Goal: Transaction & Acquisition: Purchase product/service

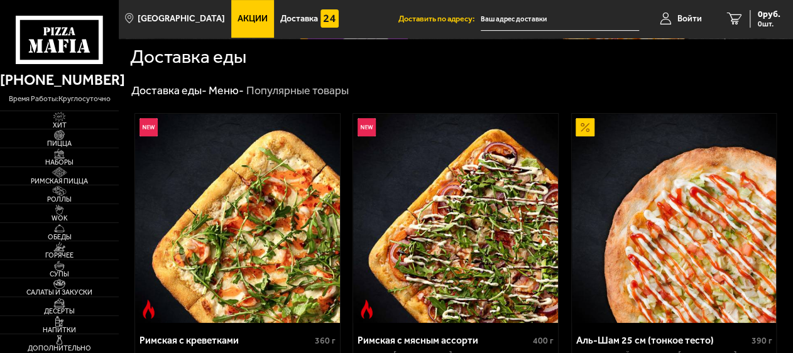
type input "[STREET_ADDRESS][PERSON_NAME]"
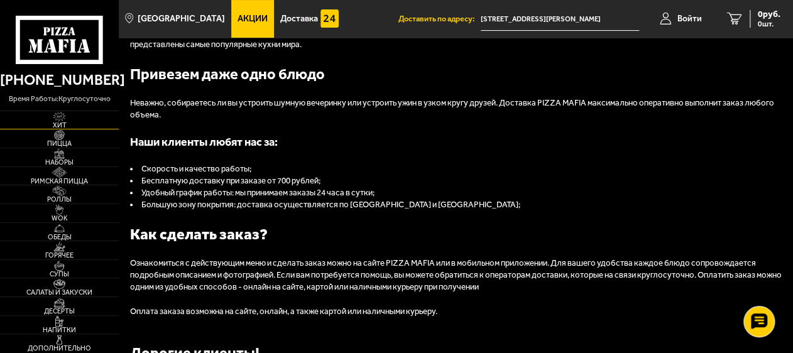
scroll to position [2073, 0]
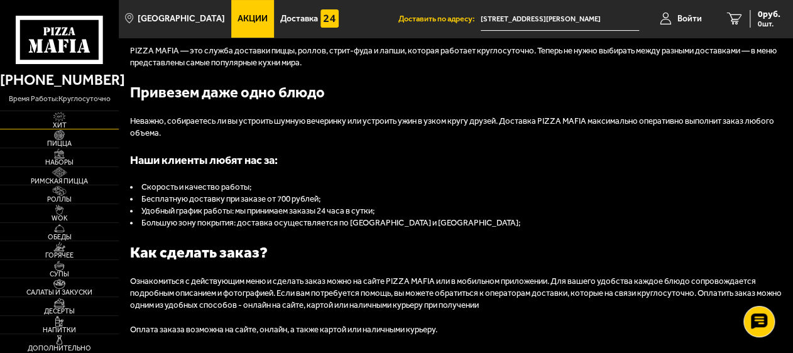
click at [57, 122] on span "Хит" at bounding box center [59, 125] width 119 height 7
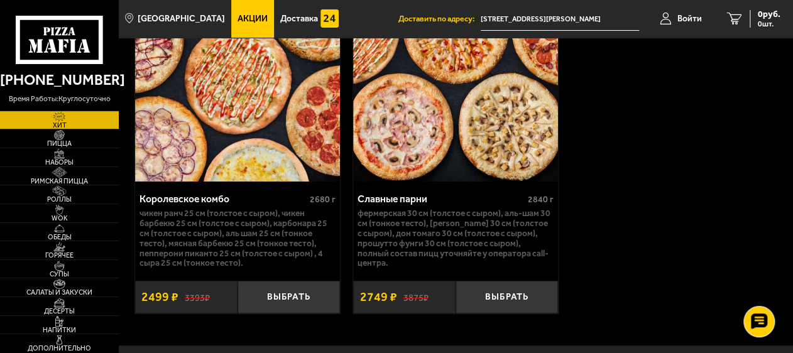
scroll to position [1899, 0]
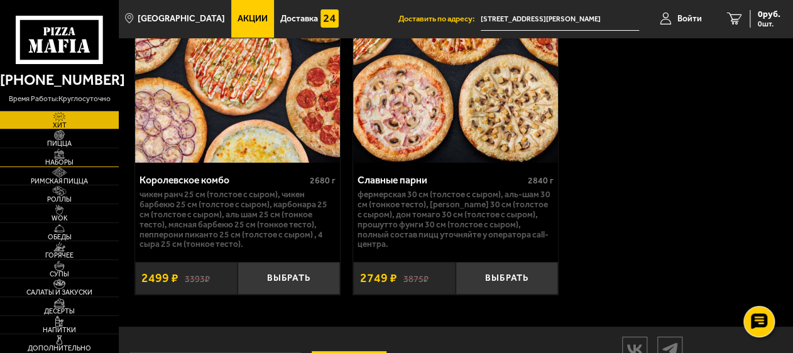
click at [48, 156] on img at bounding box center [58, 154] width 31 height 10
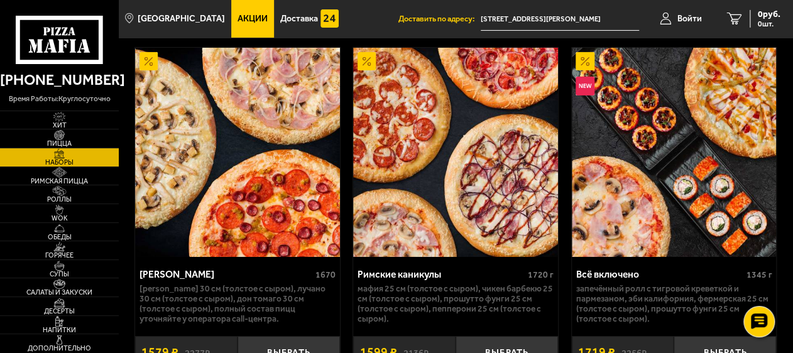
scroll to position [1759, 0]
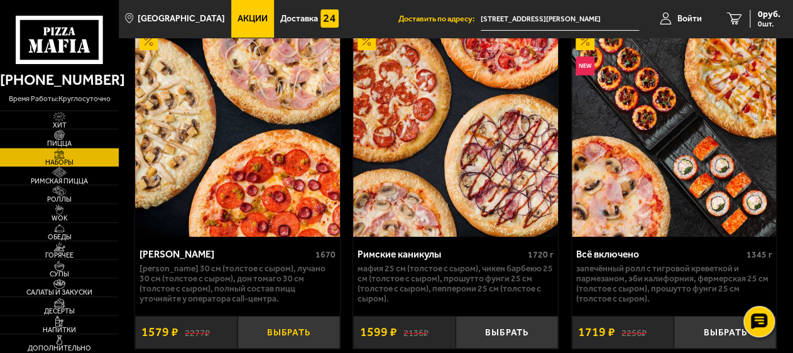
click at [275, 316] on button "Выбрать" at bounding box center [288, 332] width 102 height 33
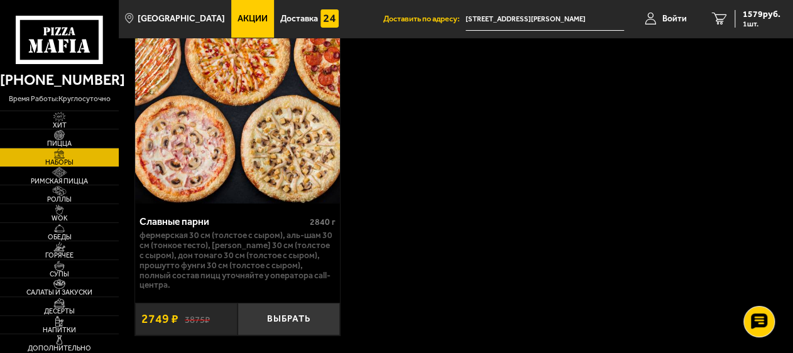
scroll to position [3896, 0]
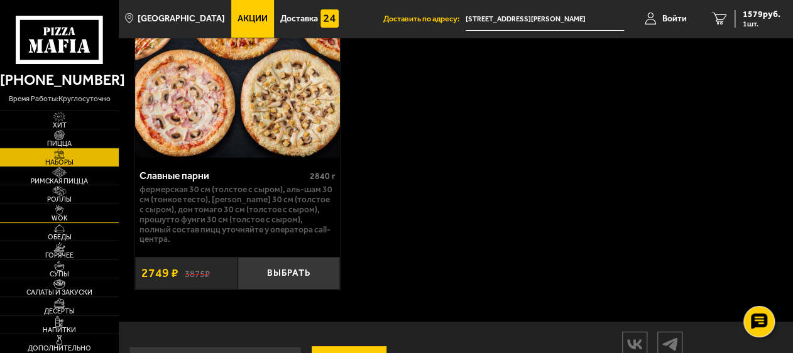
click at [75, 214] on img at bounding box center [58, 210] width 31 height 10
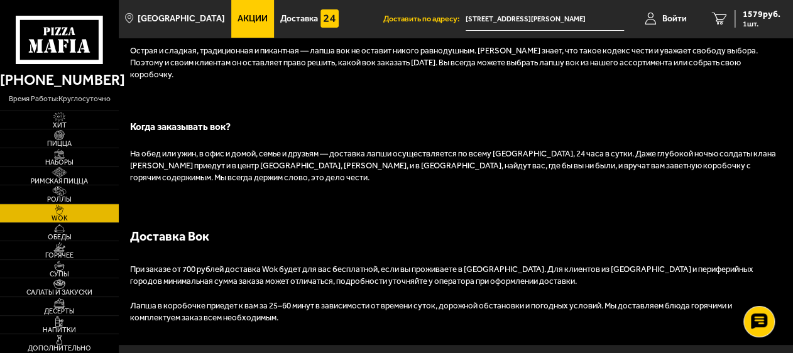
scroll to position [2005, 0]
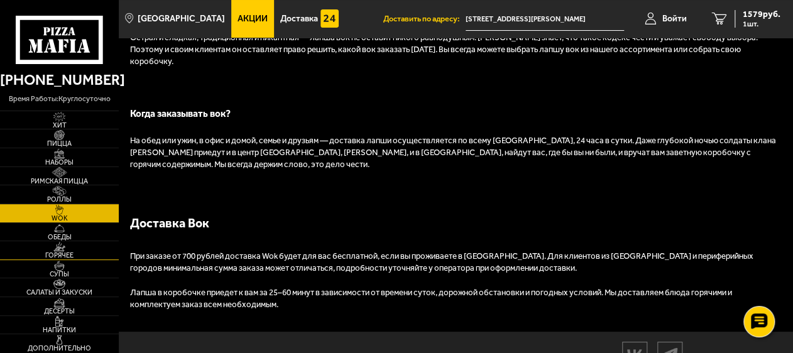
click at [67, 252] on span "Горячее" at bounding box center [59, 255] width 119 height 7
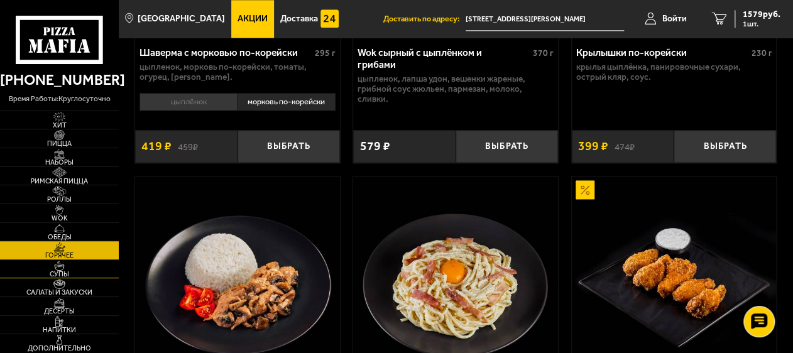
scroll to position [754, 0]
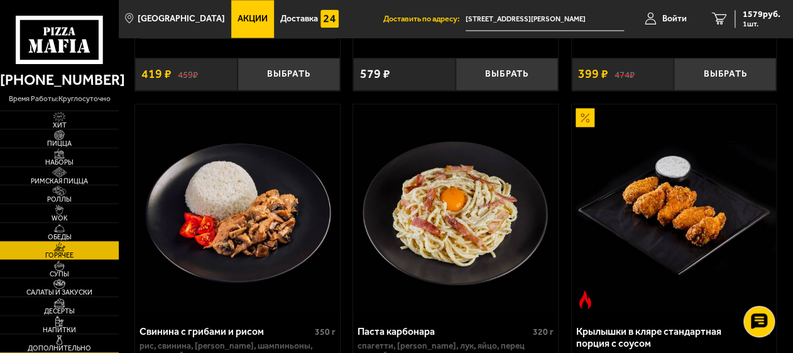
click at [73, 345] on span "Дополнительно" at bounding box center [59, 348] width 119 height 7
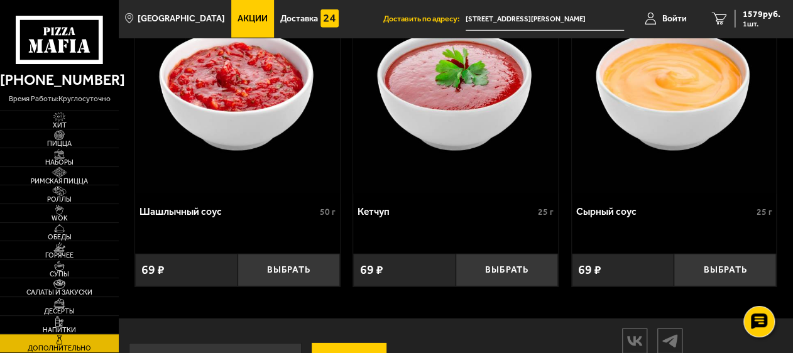
scroll to position [1439, 0]
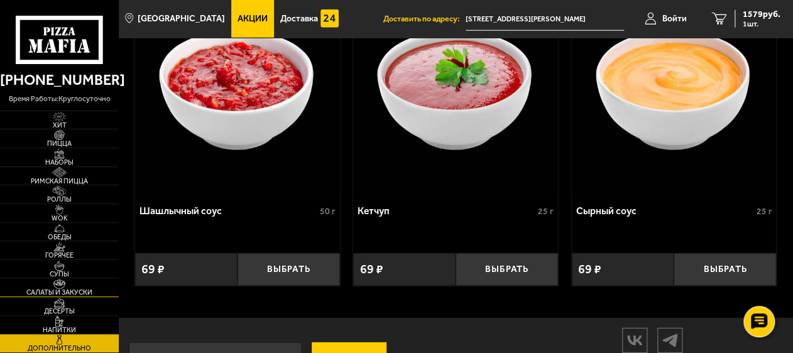
click at [62, 289] on span "Салаты и закуски" at bounding box center [59, 292] width 119 height 7
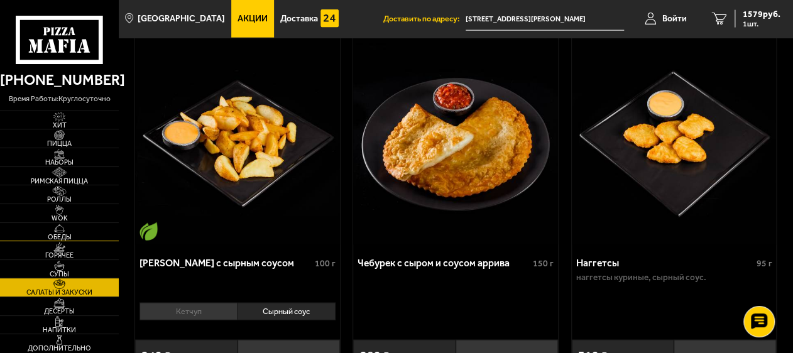
scroll to position [817, 0]
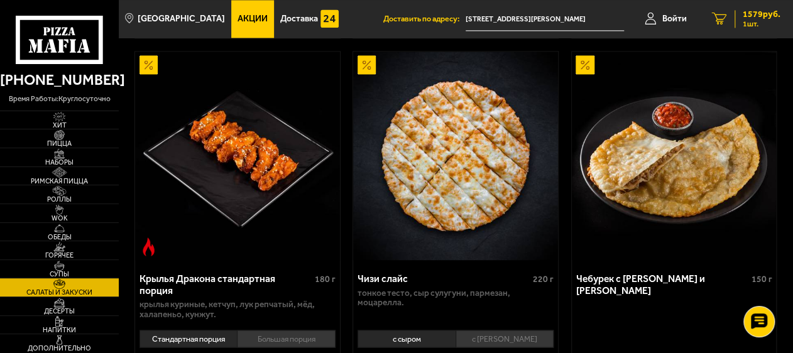
click at [717, 16] on icon "1" at bounding box center [719, 19] width 15 height 13
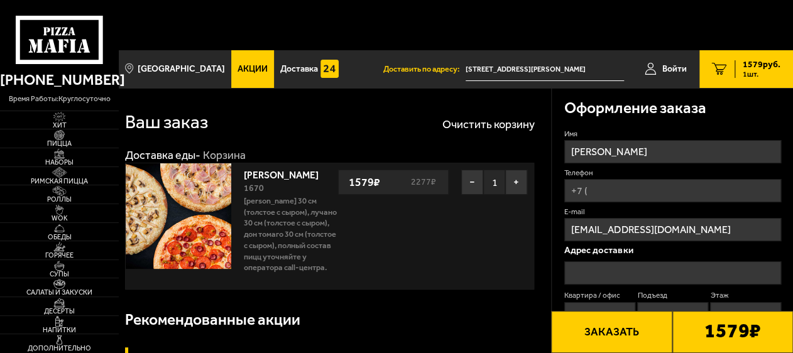
type input "[STREET_ADDRESS][PERSON_NAME]"
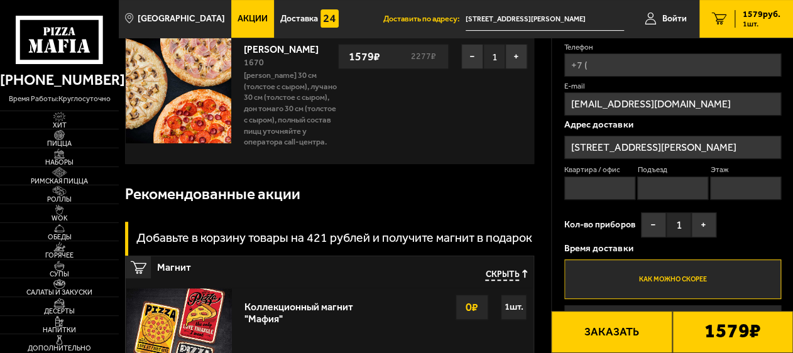
scroll to position [63, 0]
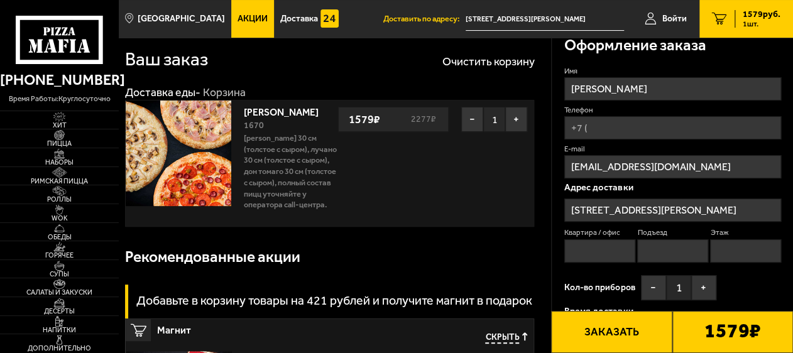
click at [580, 239] on input "Квартира / офис" at bounding box center [599, 250] width 71 height 23
type input "201"
click at [648, 275] on button "−" at bounding box center [653, 287] width 25 height 25
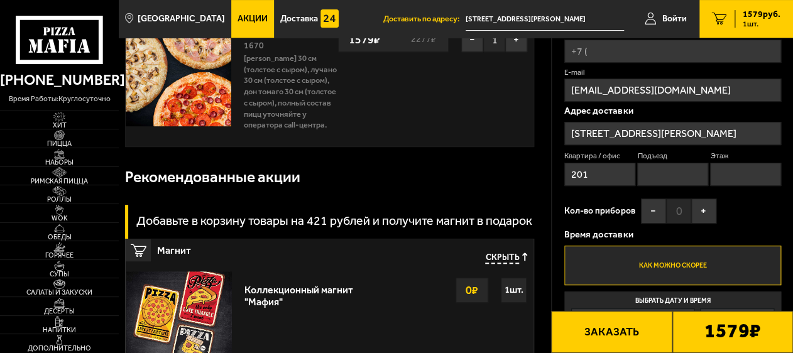
scroll to position [126, 0]
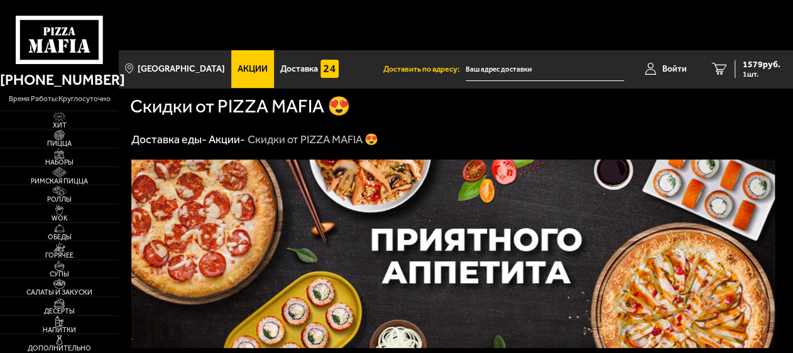
type input "[STREET_ADDRESS][PERSON_NAME]"
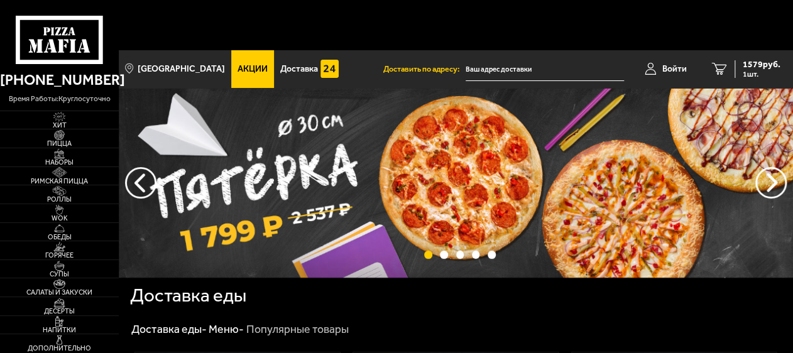
type input "[STREET_ADDRESS][PERSON_NAME]"
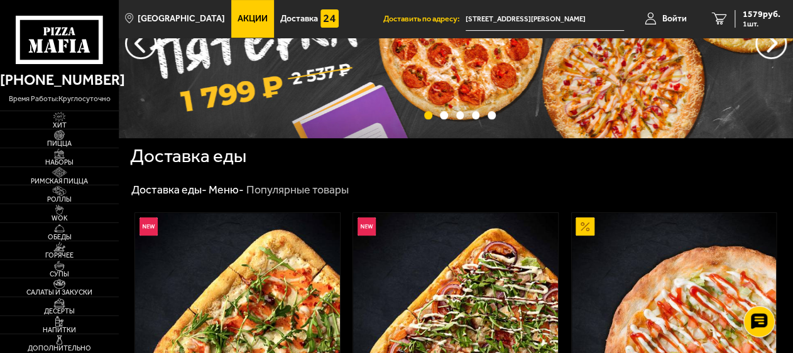
scroll to position [188, 0]
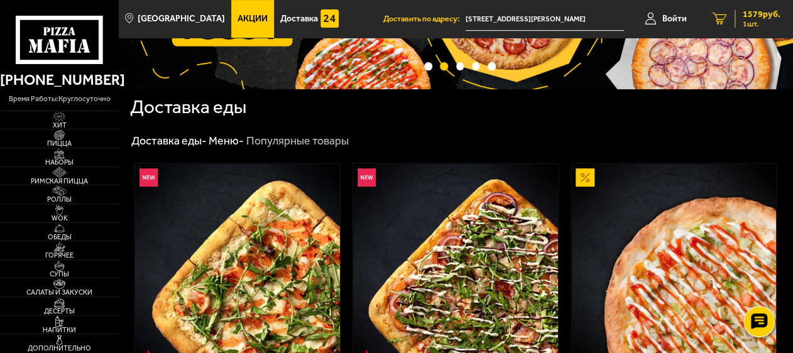
click at [741, 23] on div "1579 руб. 1 шт." at bounding box center [757, 19] width 46 height 18
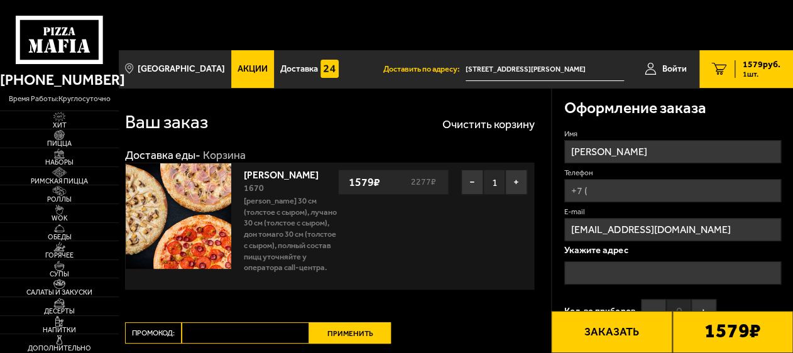
type input "[STREET_ADDRESS][PERSON_NAME]"
